Goal: Task Accomplishment & Management: Complete application form

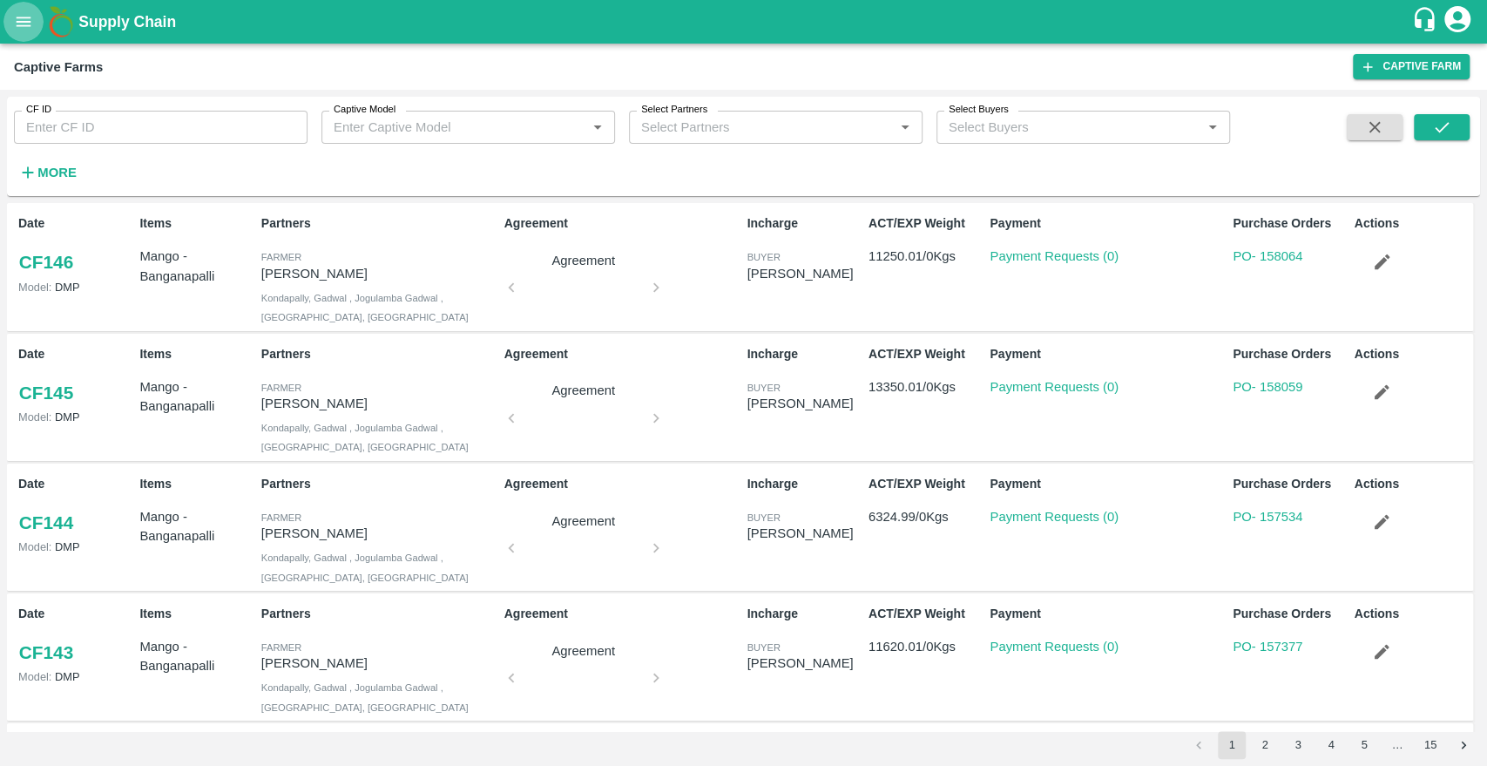
click at [18, 19] on icon "open drawer" at bounding box center [23, 21] width 19 height 19
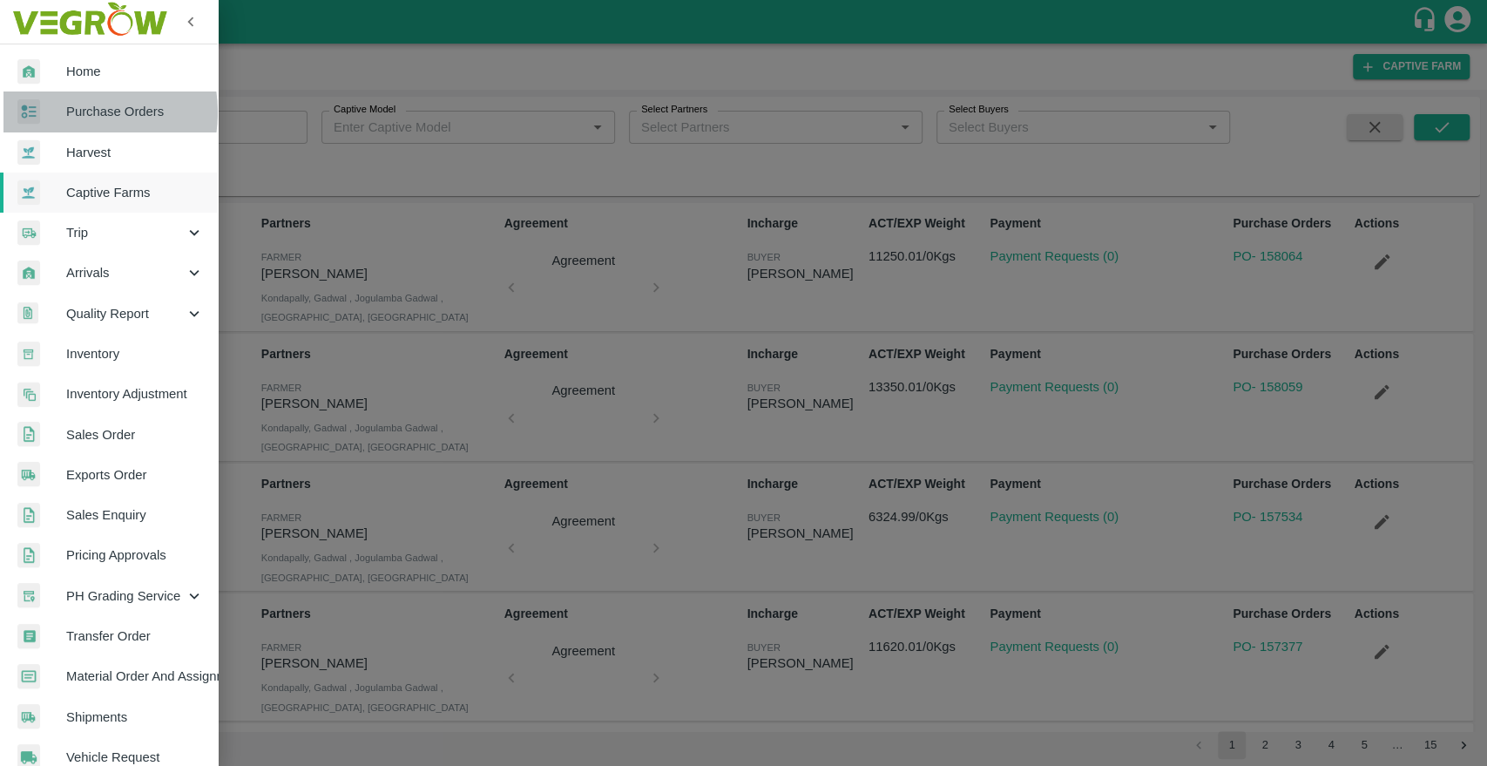
click at [68, 112] on span "Purchase Orders" at bounding box center [135, 111] width 138 height 19
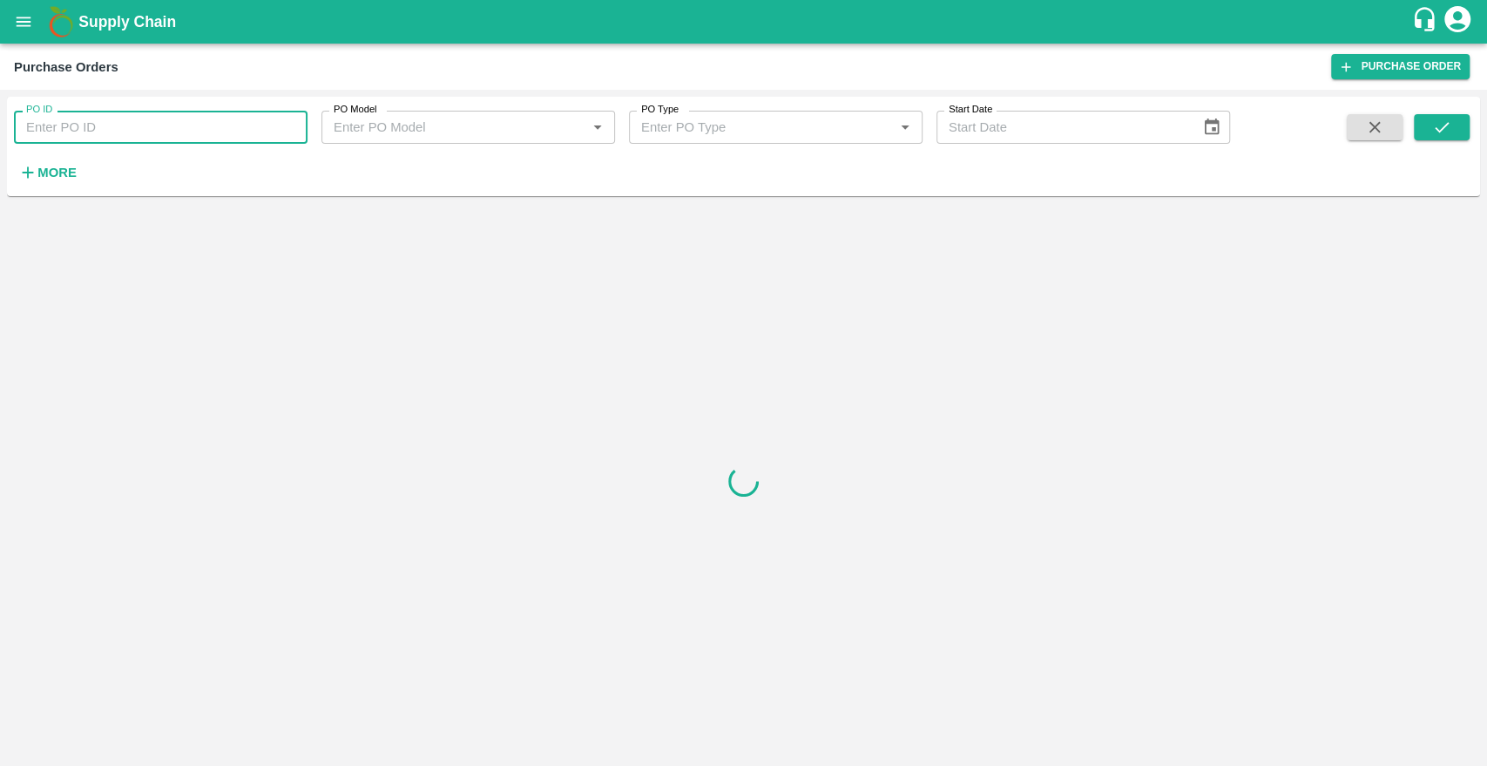
click at [128, 133] on input "PO ID" at bounding box center [161, 127] width 294 height 33
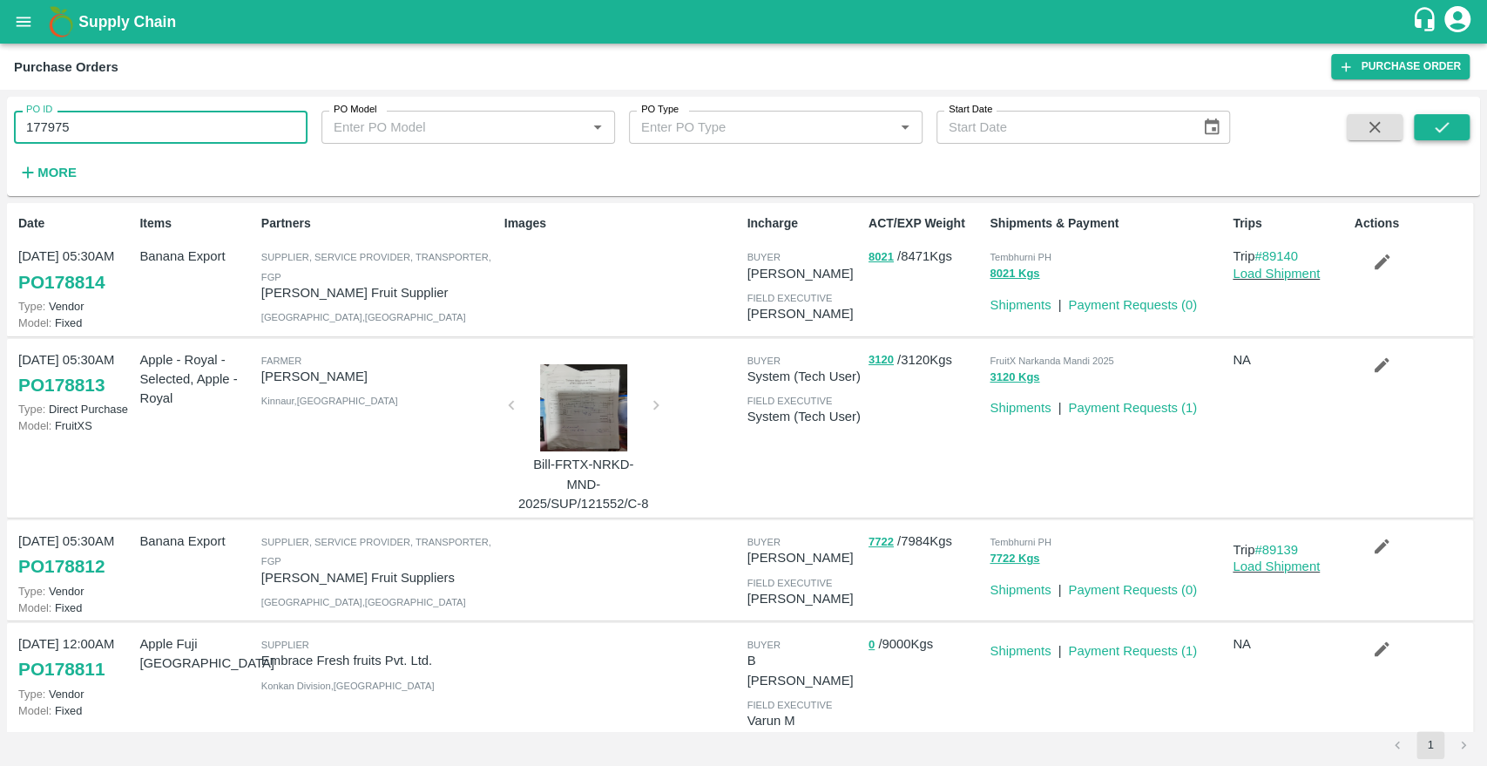
type input "177975"
click at [1453, 132] on button "submit" at bounding box center [1442, 127] width 56 height 26
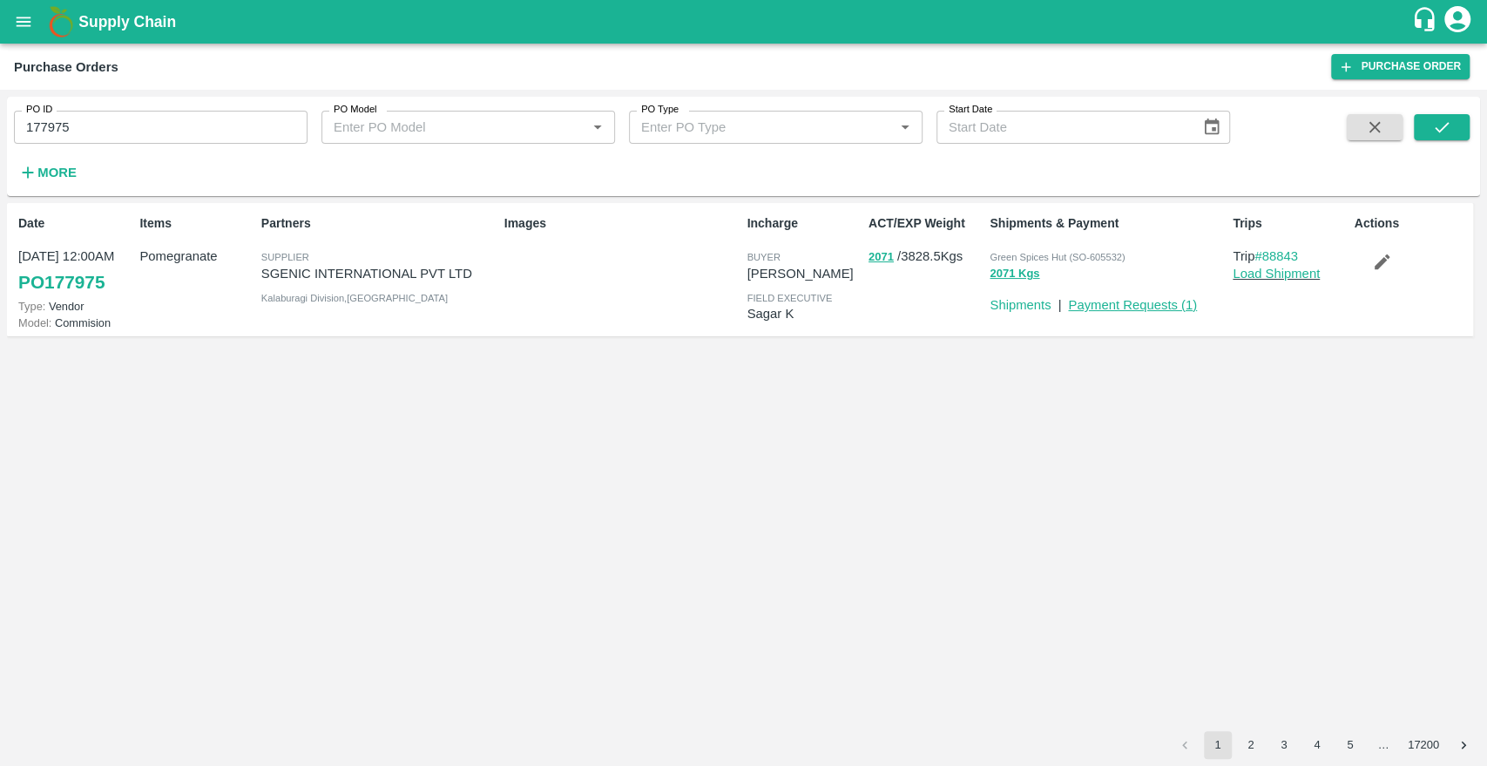
click at [1145, 305] on link "Payment Requests ( 1 )" at bounding box center [1132, 305] width 129 height 14
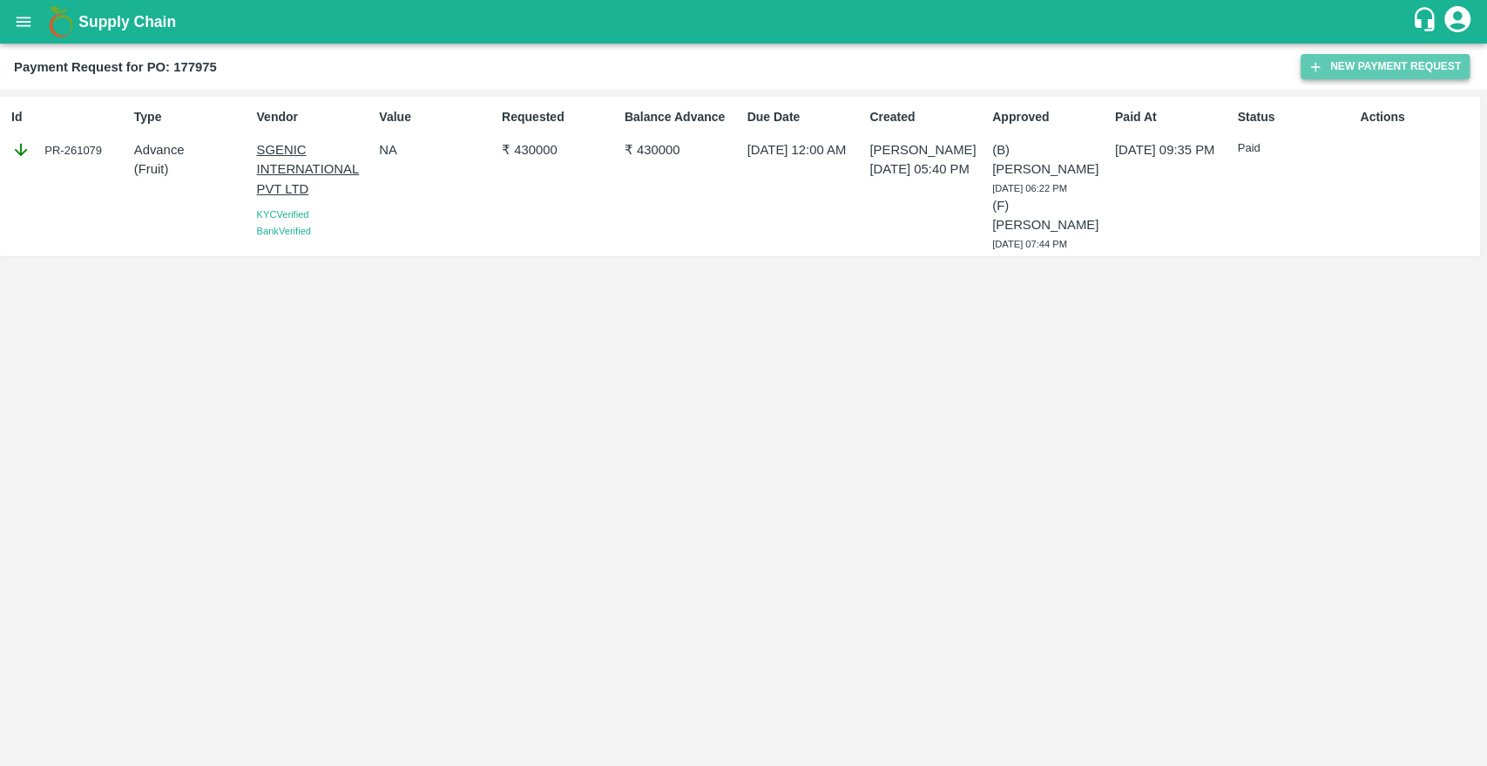
click at [1377, 75] on button "New Payment Request" at bounding box center [1385, 66] width 169 height 25
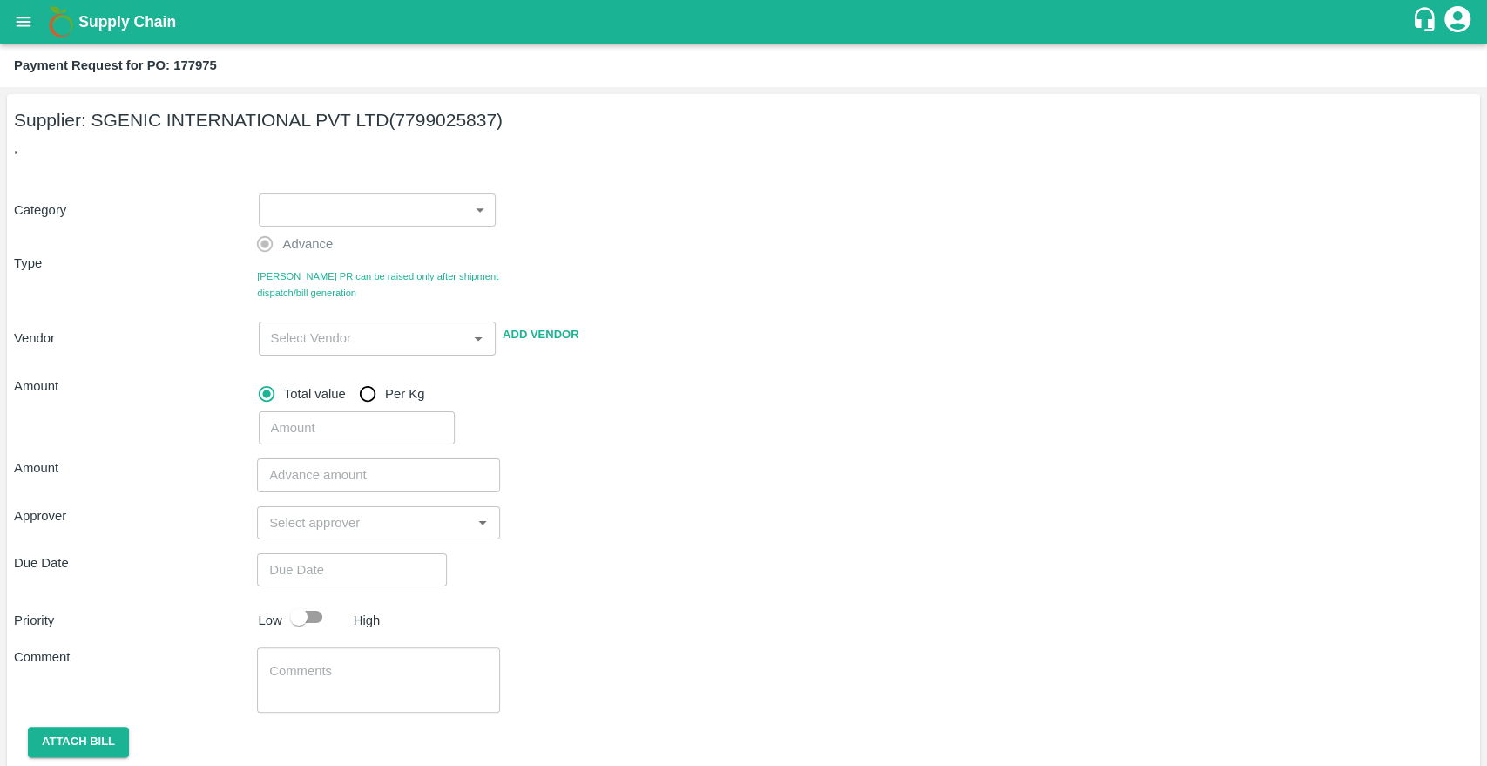
click at [408, 224] on body "Supply Chain Payment Request for PO: 177975 Supplier: SGENIC INTERNATIONAL PVT …" at bounding box center [743, 383] width 1487 height 766
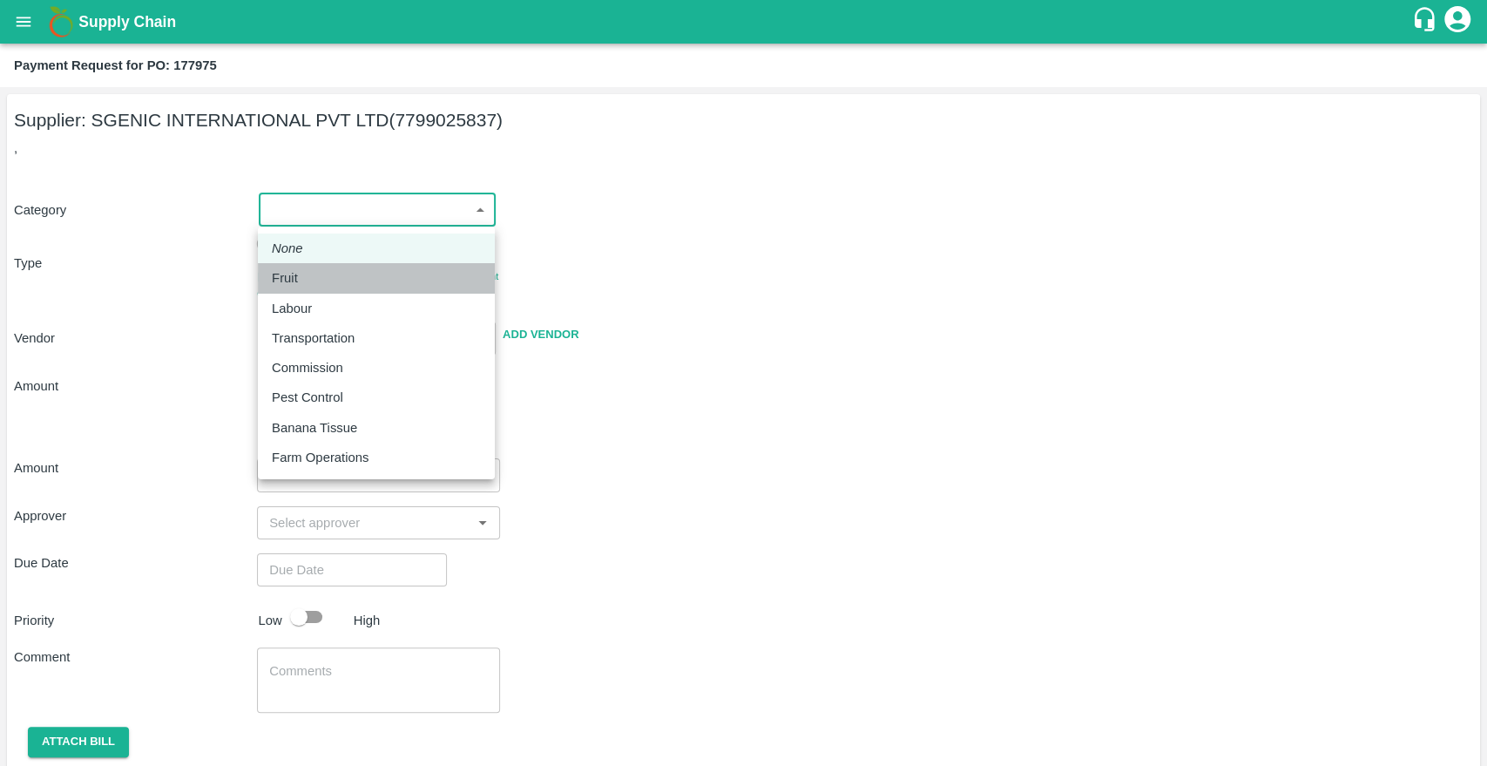
click at [307, 274] on div "Fruit" at bounding box center [376, 277] width 209 height 19
type input "1"
type input "SGENIC INTERNATIONAL PVT LTD - 7799025837(Supplier)"
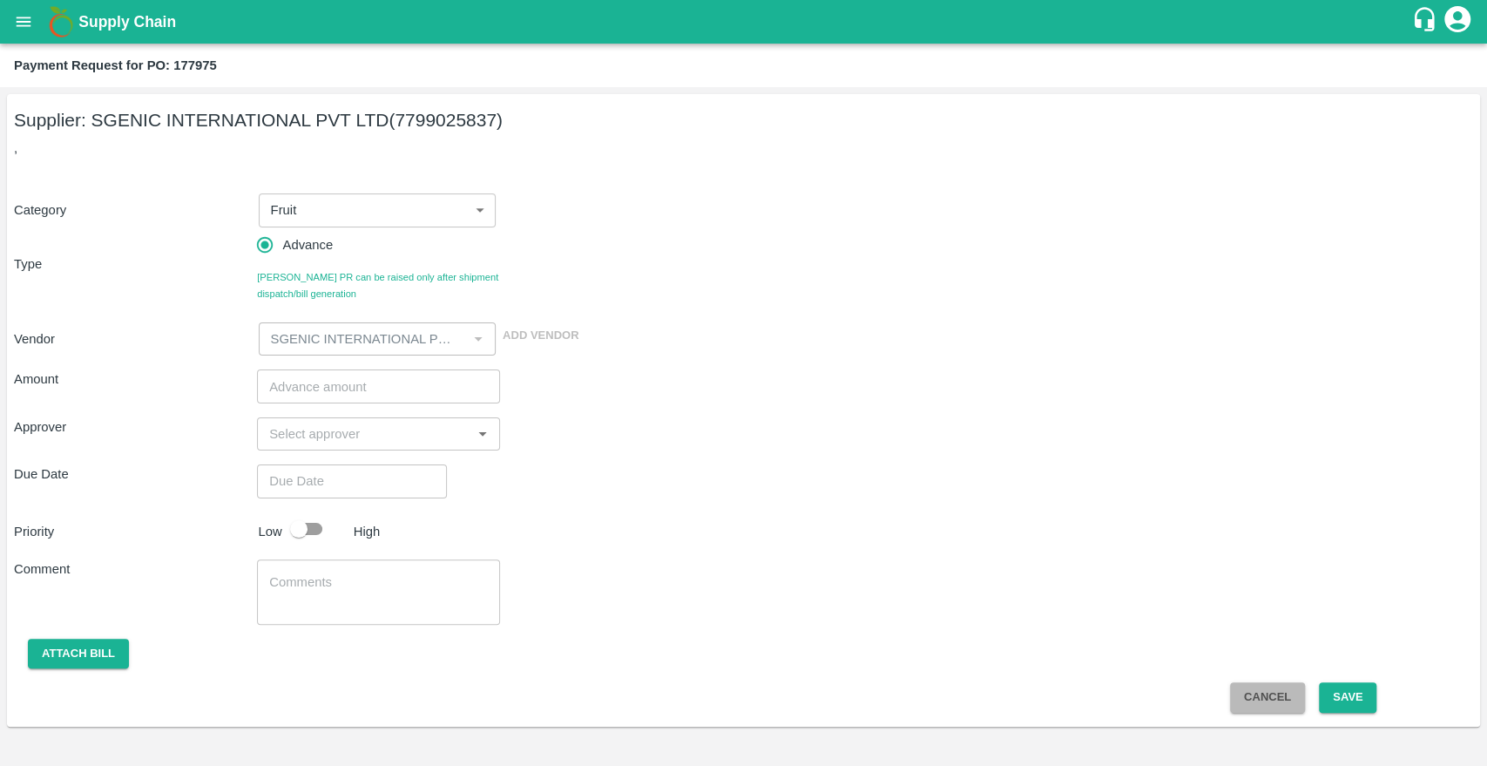
click at [1262, 709] on button "Cancel" at bounding box center [1267, 697] width 75 height 30
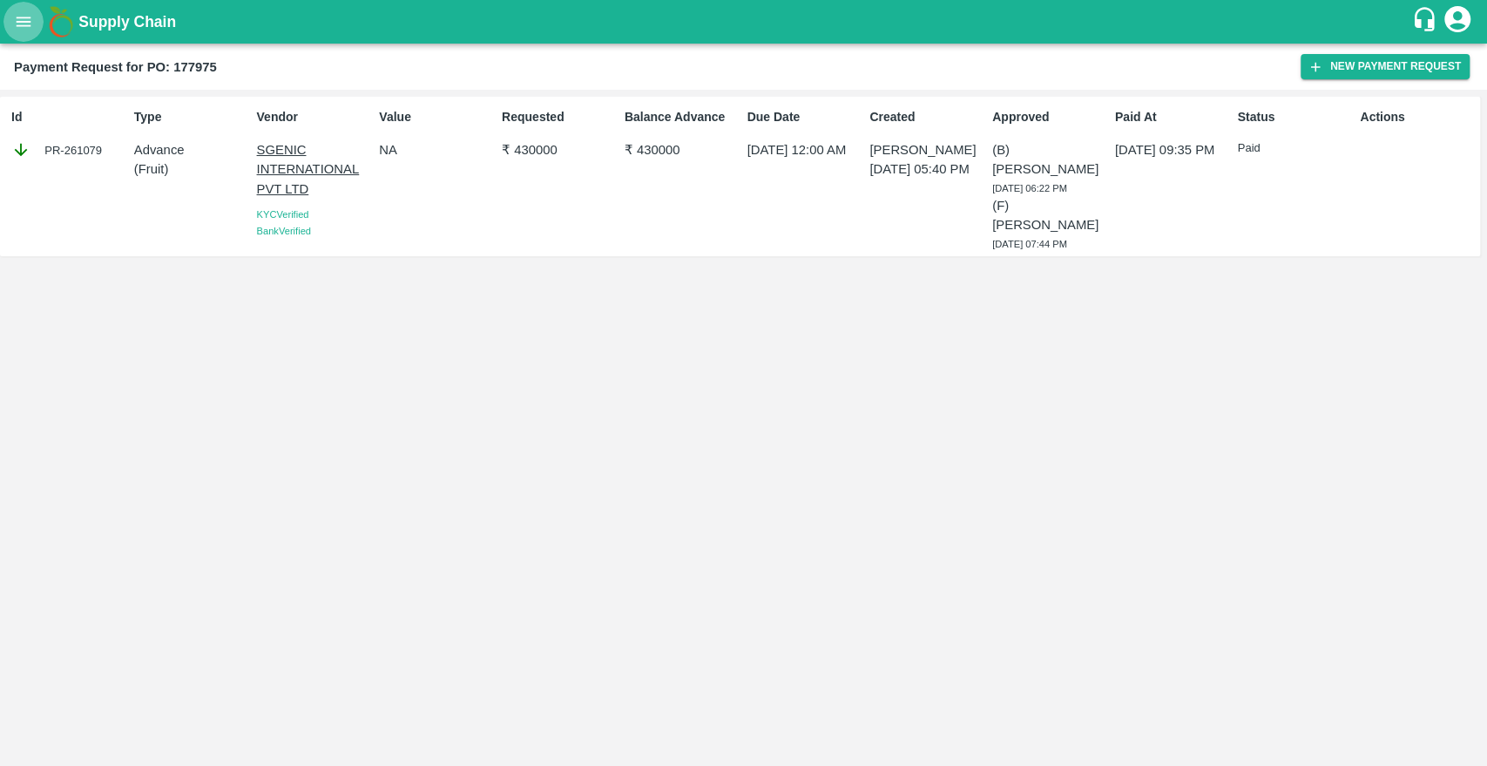
click at [24, 19] on icon "open drawer" at bounding box center [23, 21] width 19 height 19
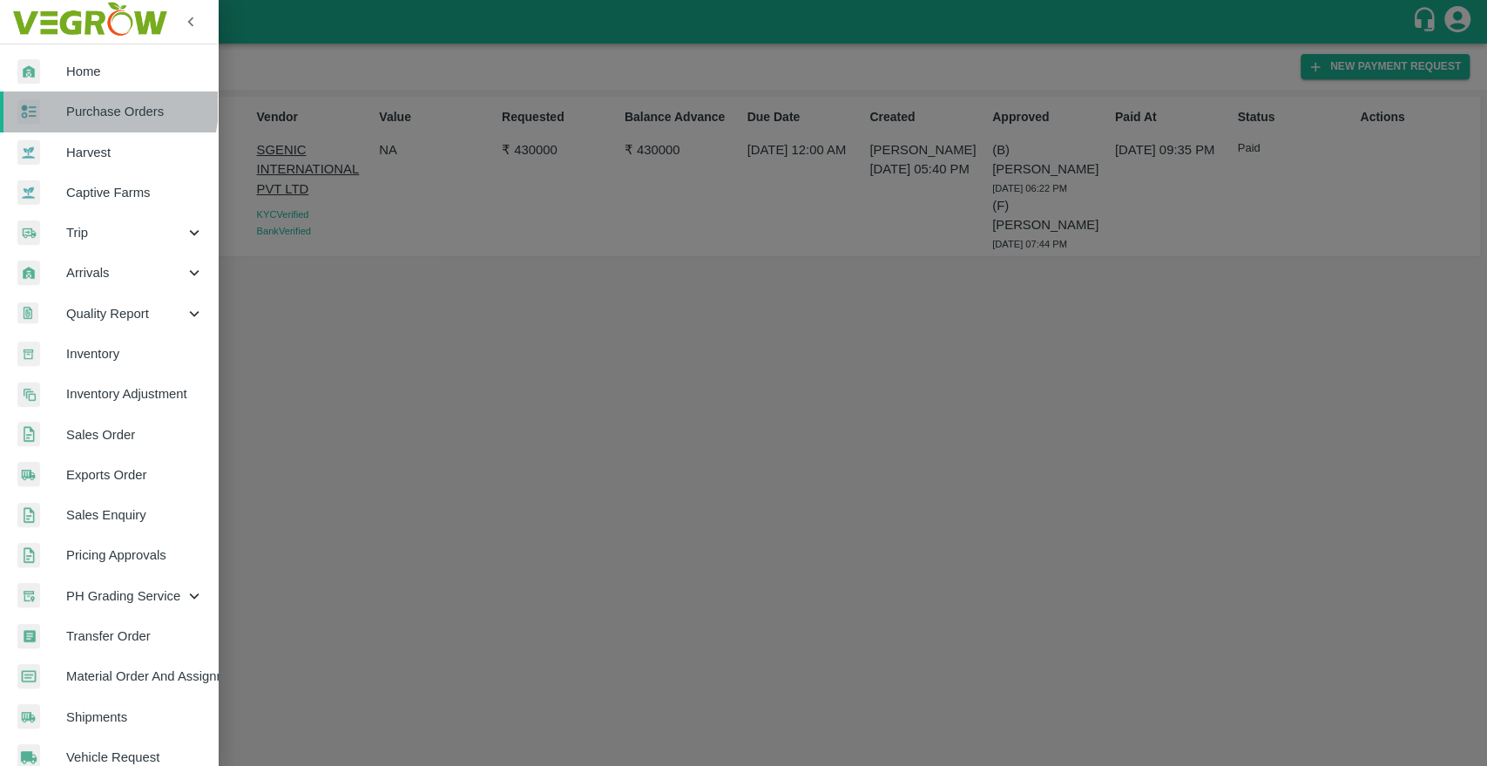
click at [87, 105] on span "Purchase Orders" at bounding box center [135, 111] width 138 height 19
